Goal: Transaction & Acquisition: Purchase product/service

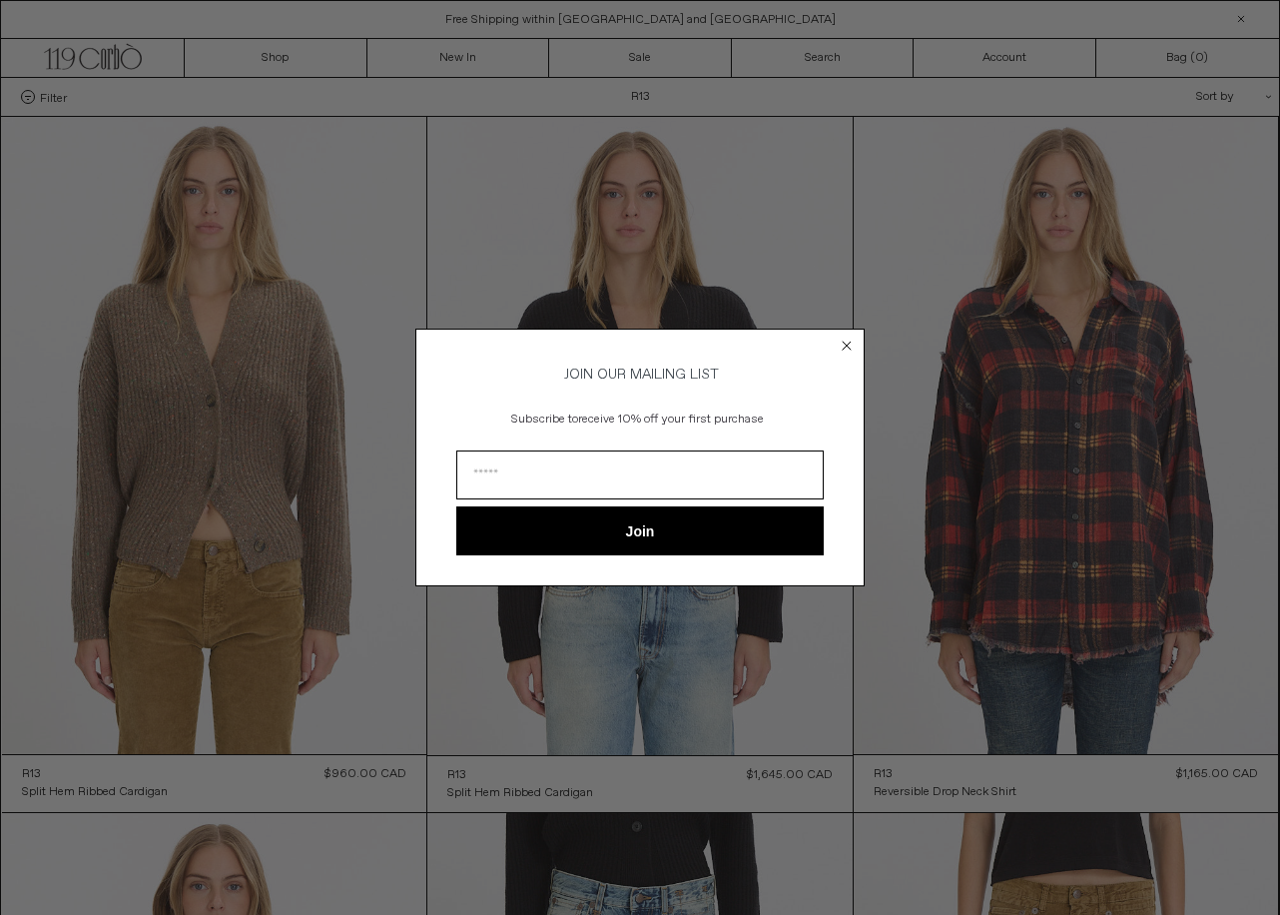
click at [852, 338] on circle "Close dialog" at bounding box center [847, 345] width 19 height 19
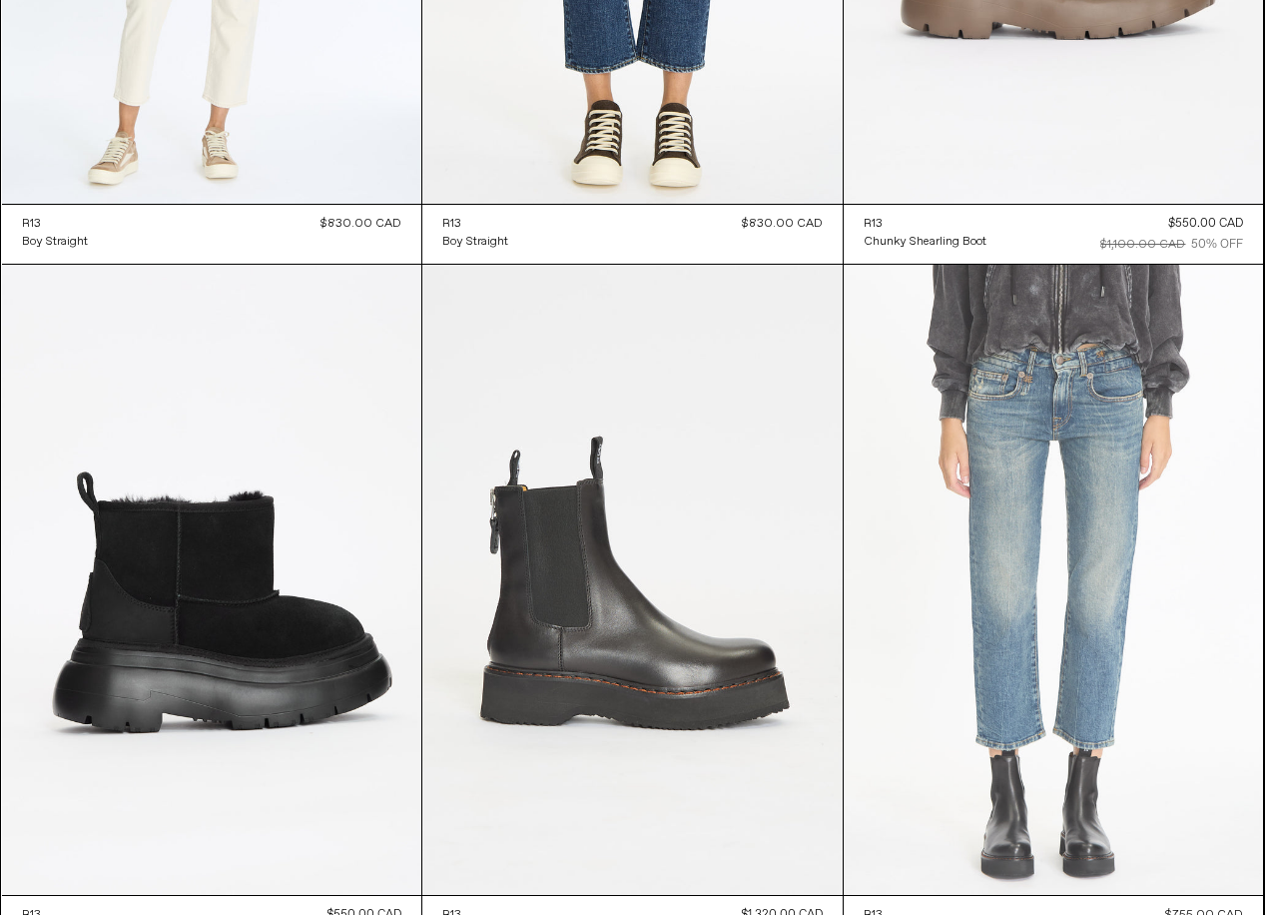
scroll to position [6925, 0]
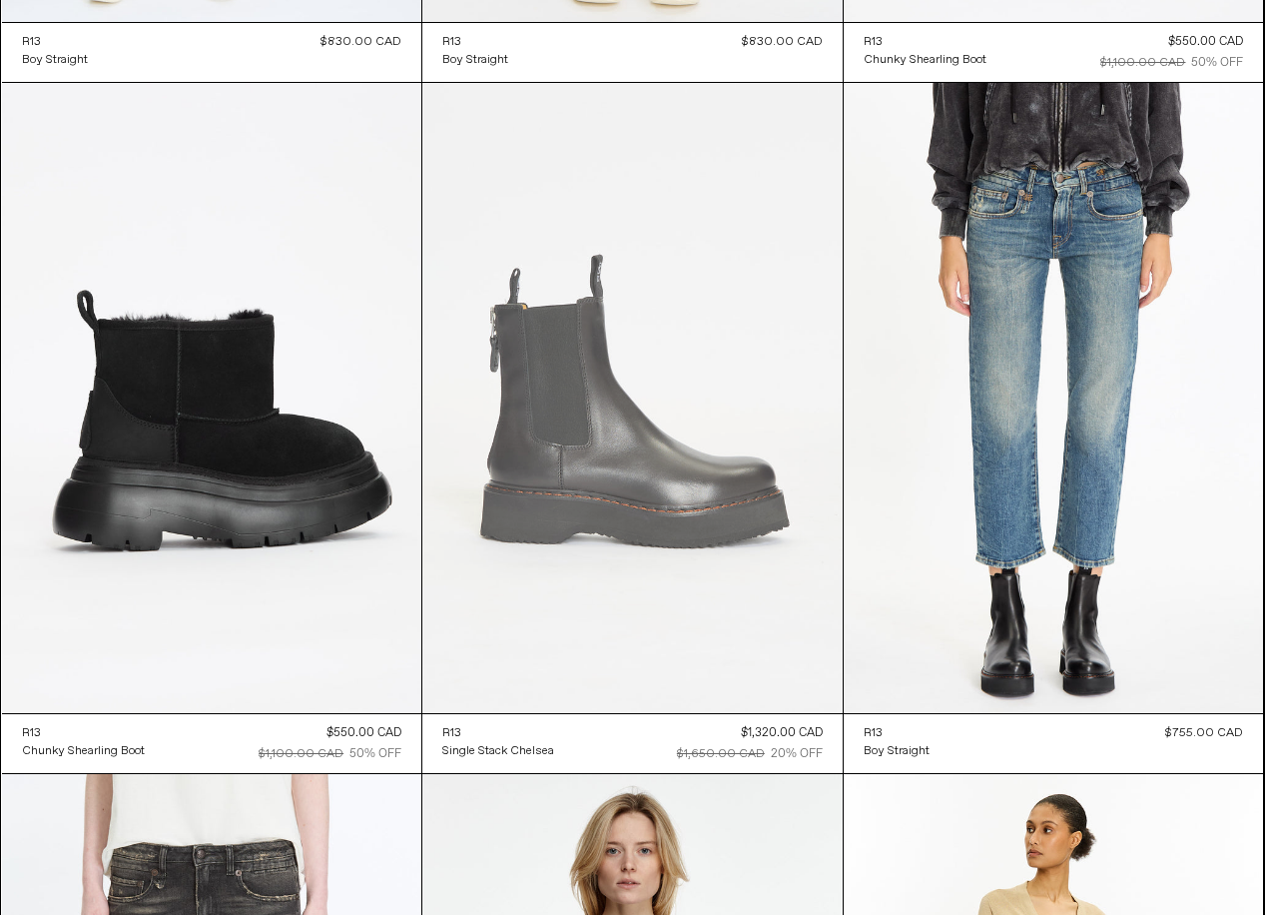
click at [642, 483] on at bounding box center [632, 398] width 420 height 630
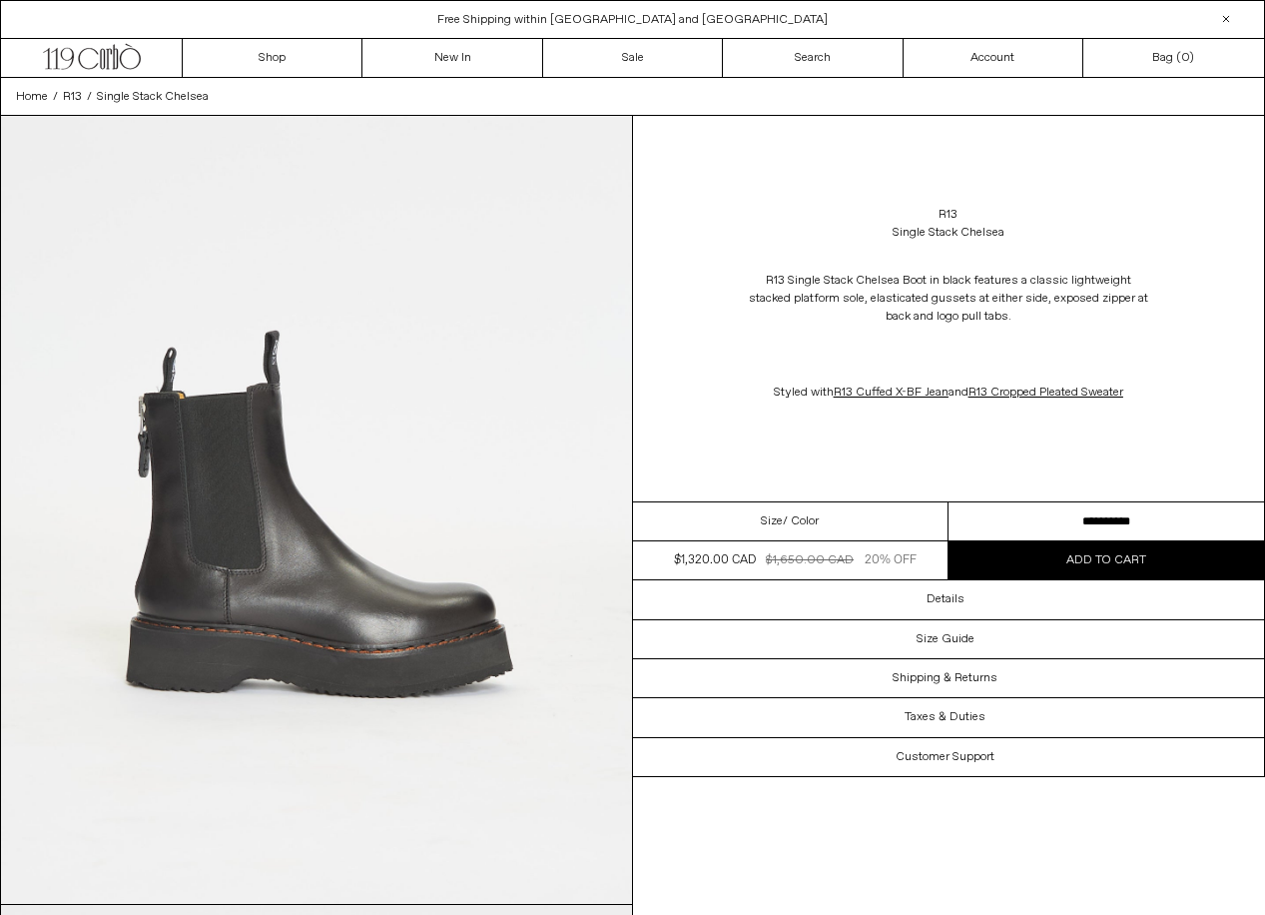
click at [1122, 517] on select "**********" at bounding box center [1107, 521] width 316 height 39
click at [313, 504] on img at bounding box center [316, 510] width 631 height 788
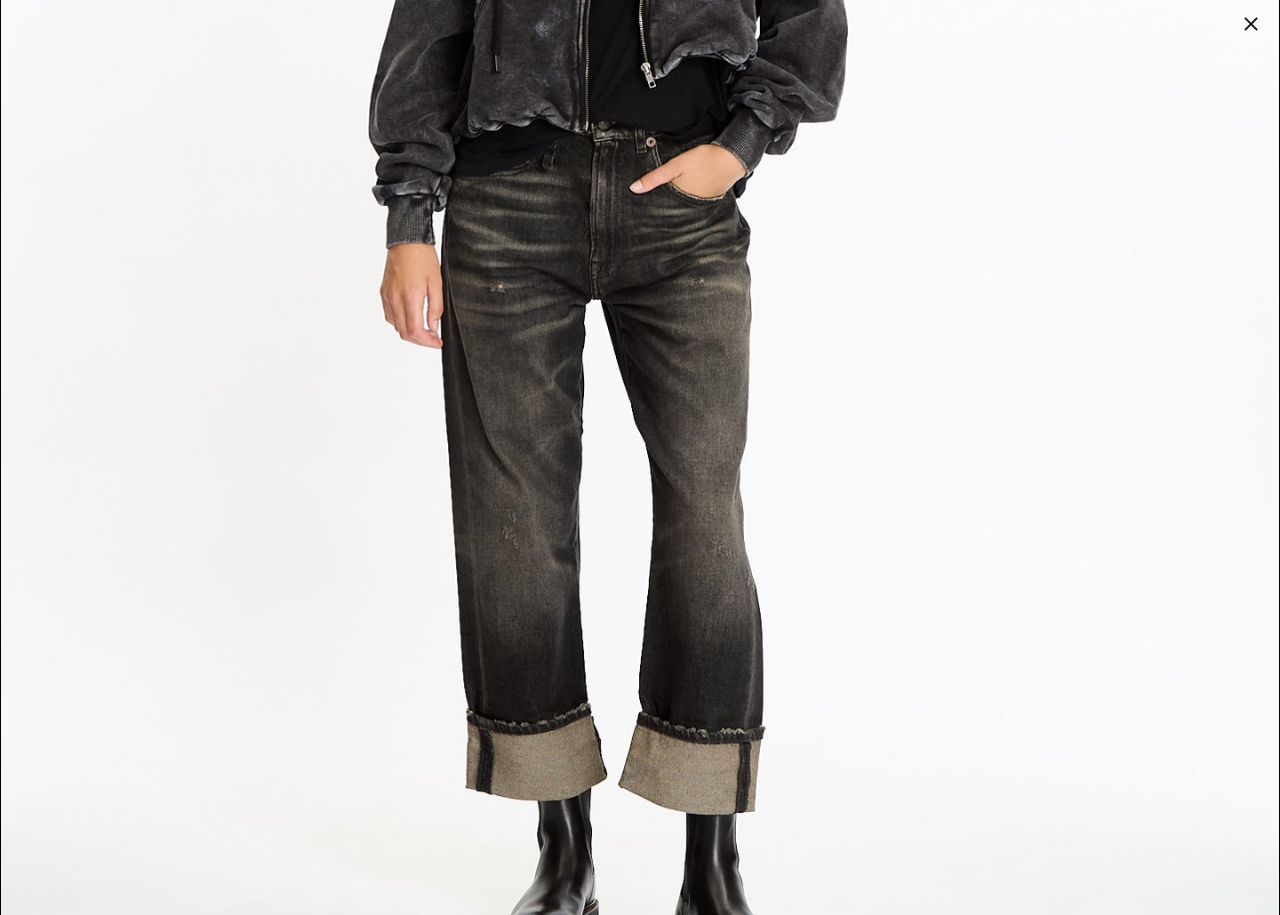
scroll to position [6988, 0]
